Goal: Task Accomplishment & Management: Use online tool/utility

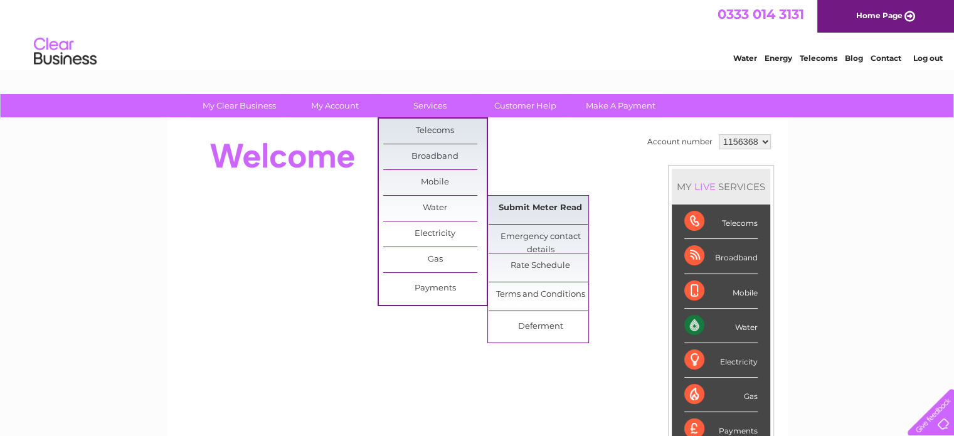
click at [518, 206] on link "Submit Meter Read" at bounding box center [539, 208] width 103 height 25
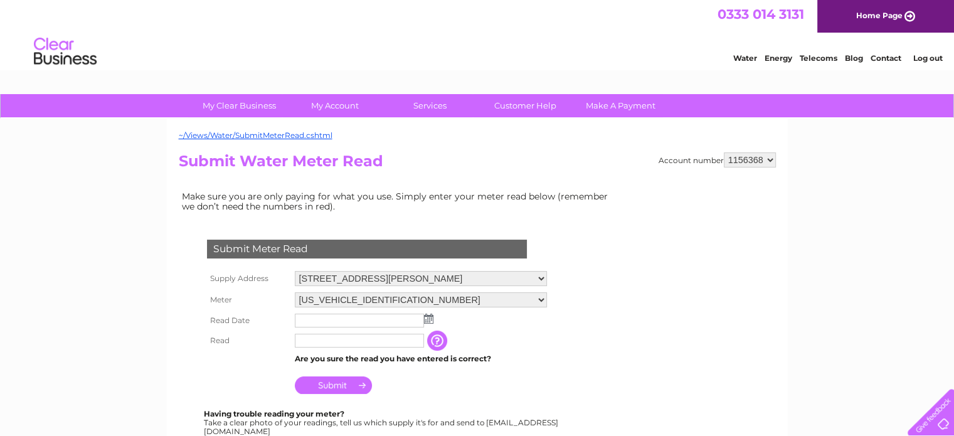
click at [430, 315] on img at bounding box center [428, 319] width 9 height 10
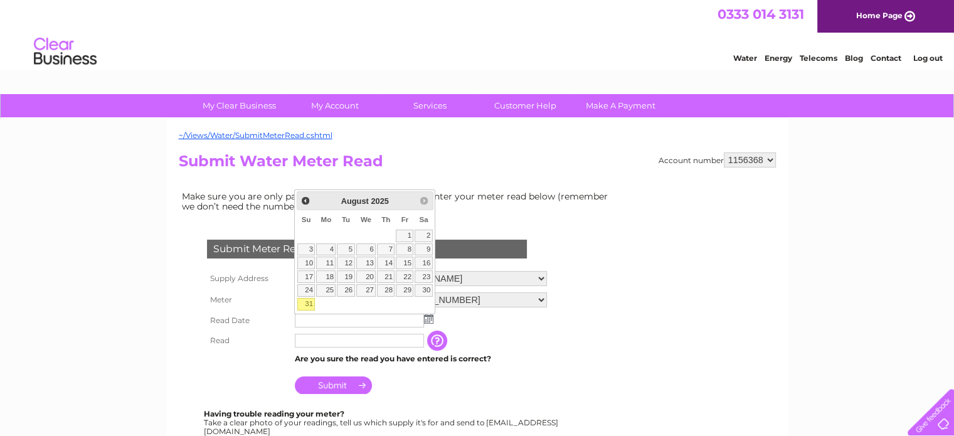
click at [304, 300] on link "31" at bounding box center [306, 304] width 18 height 13
type input "2025/08/31"
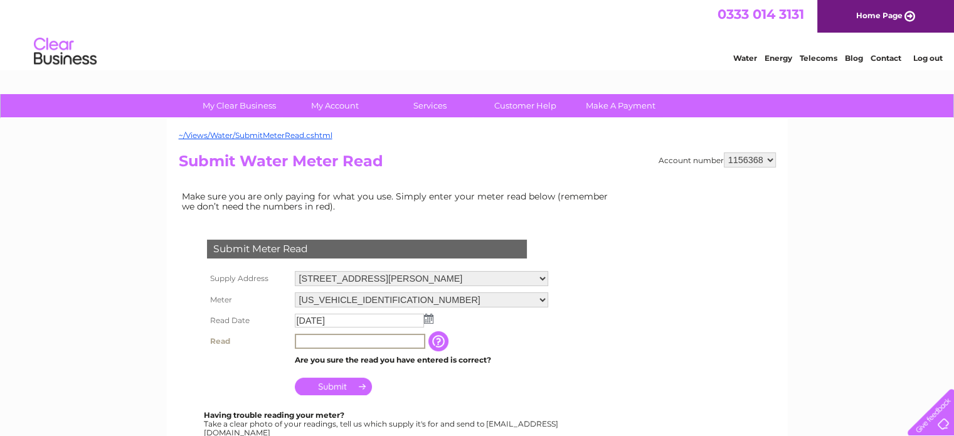
click at [304, 334] on input "text" at bounding box center [360, 341] width 130 height 15
type input "0658"
click at [335, 386] on input "Submit" at bounding box center [333, 385] width 77 height 18
